Goal: Information Seeking & Learning: Learn about a topic

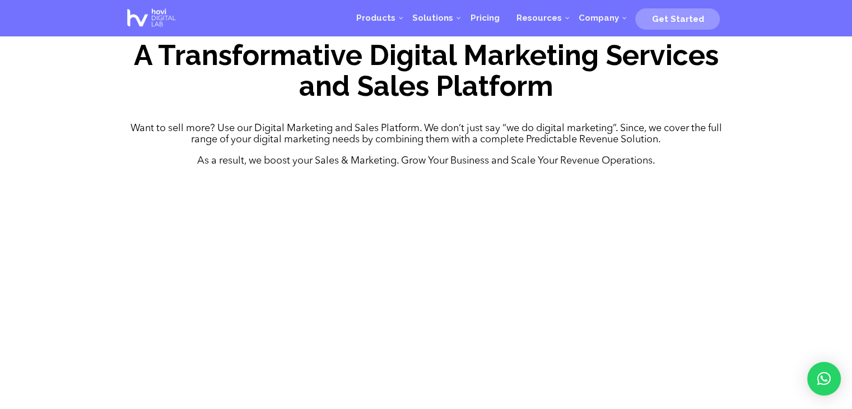
scroll to position [432, 0]
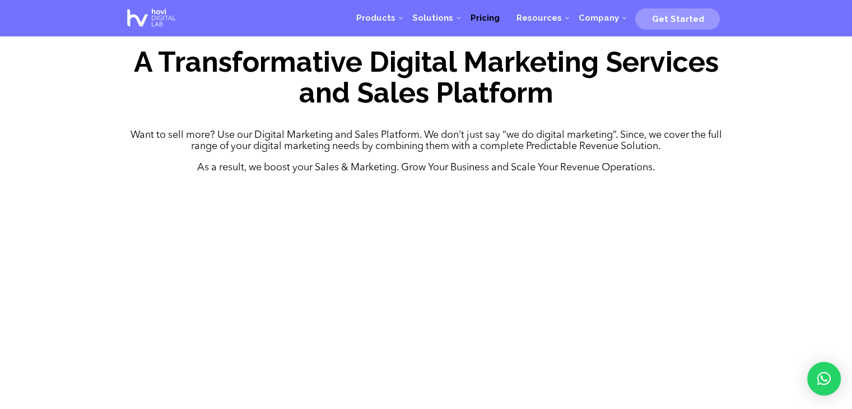
click at [497, 18] on span "Pricing" at bounding box center [484, 18] width 29 height 10
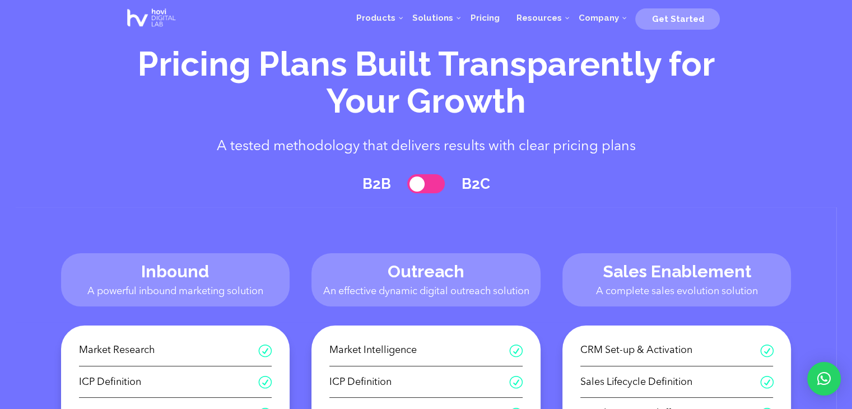
click at [428, 184] on span at bounding box center [426, 184] width 38 height 20
click at [432, 182] on span at bounding box center [426, 184] width 38 height 20
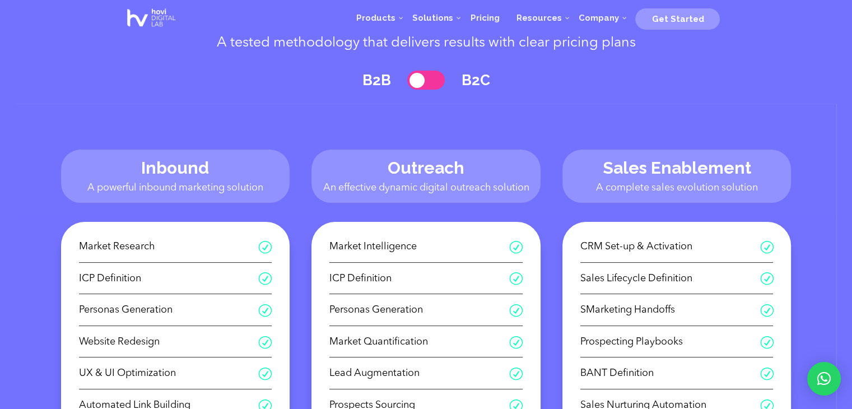
scroll to position [103, 0]
click at [433, 79] on span at bounding box center [426, 81] width 38 height 20
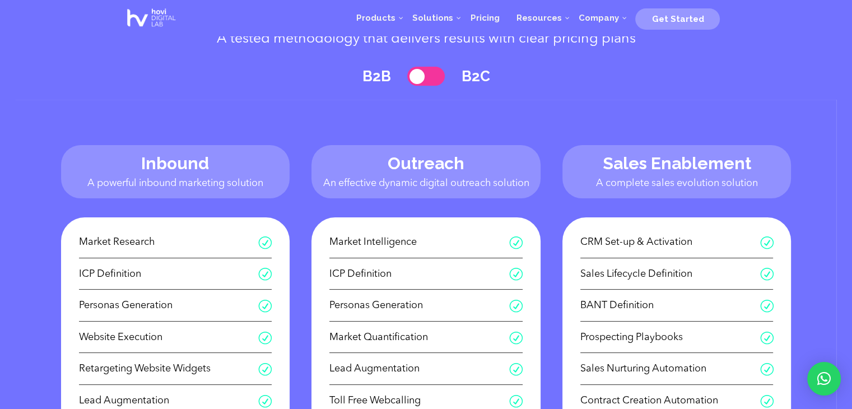
scroll to position [139, 0]
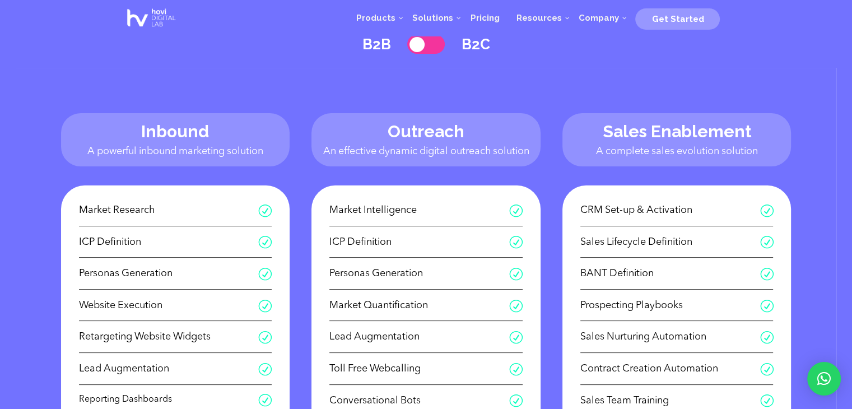
click at [431, 44] on span at bounding box center [426, 45] width 38 height 20
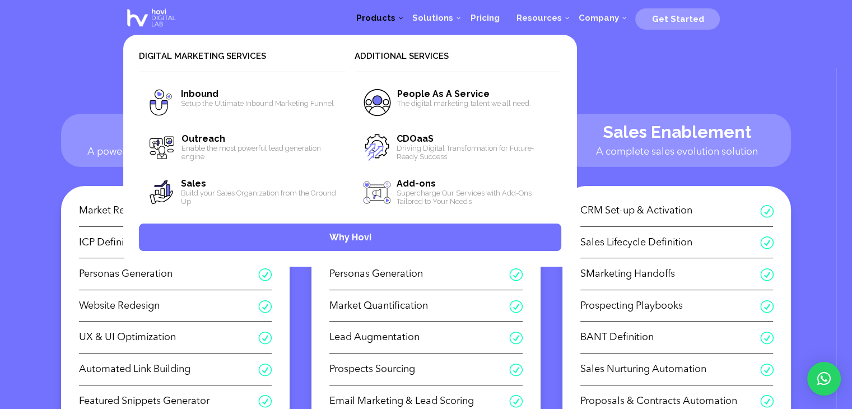
click at [155, 22] on img at bounding box center [151, 17] width 56 height 31
